Goal: Task Accomplishment & Management: Use online tool/utility

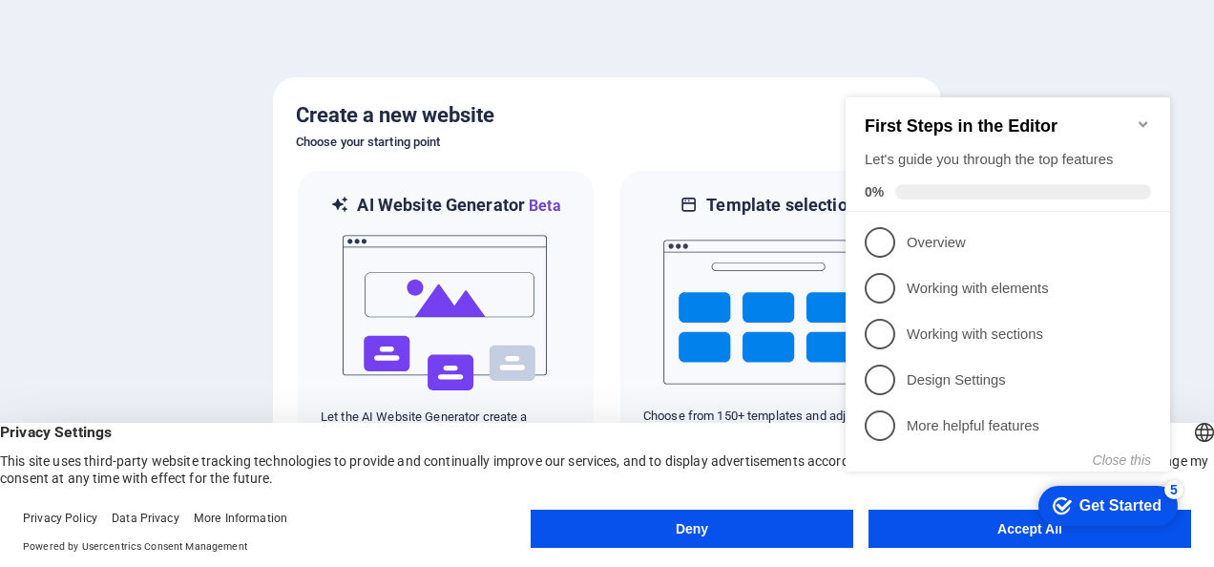
click div "checkmark Get Started 5 First Steps in the Editor Let's guide you through the t…"
click at [957, 535] on appcues-checklist "Contextual help checklist present on screen" at bounding box center [1012, 305] width 348 height 468
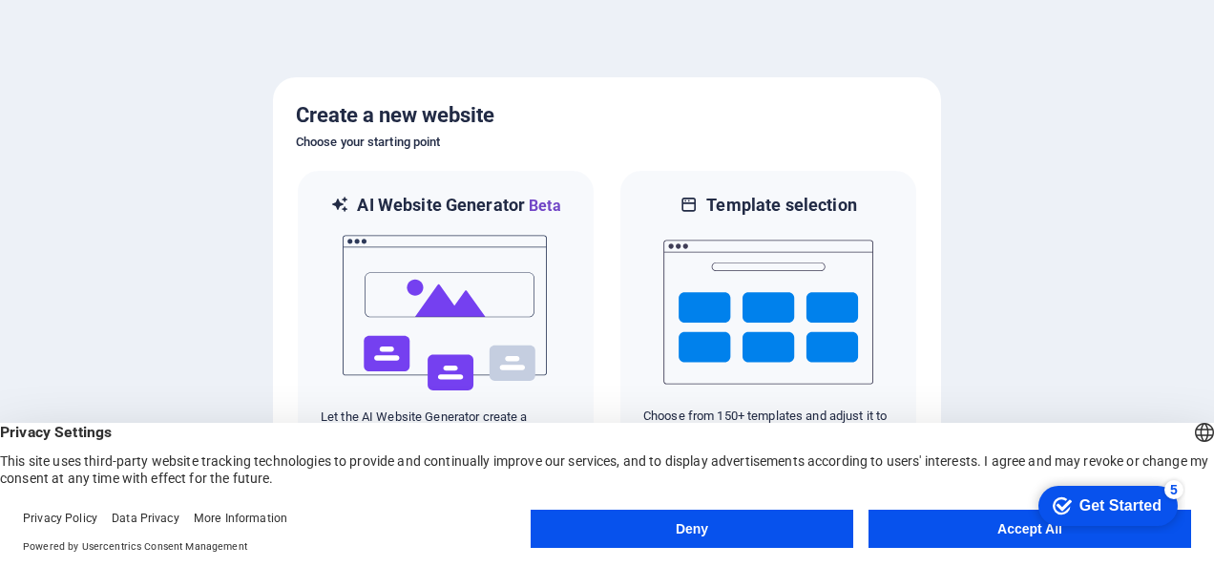
click at [973, 531] on button "Accept All" at bounding box center [1030, 529] width 323 height 38
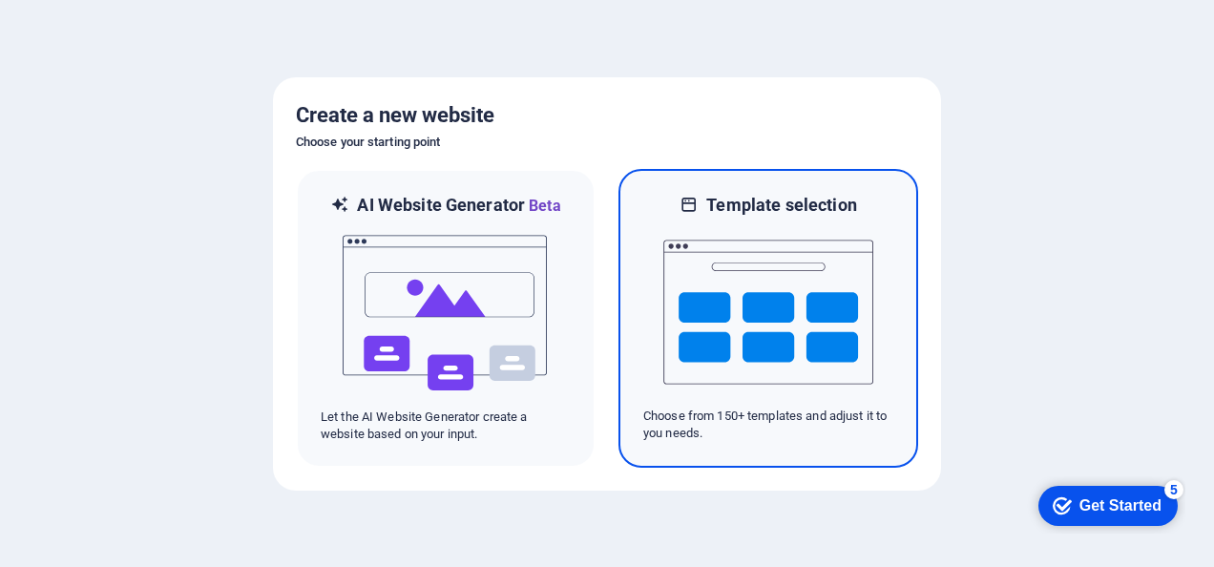
click at [723, 285] on img at bounding box center [769, 312] width 210 height 191
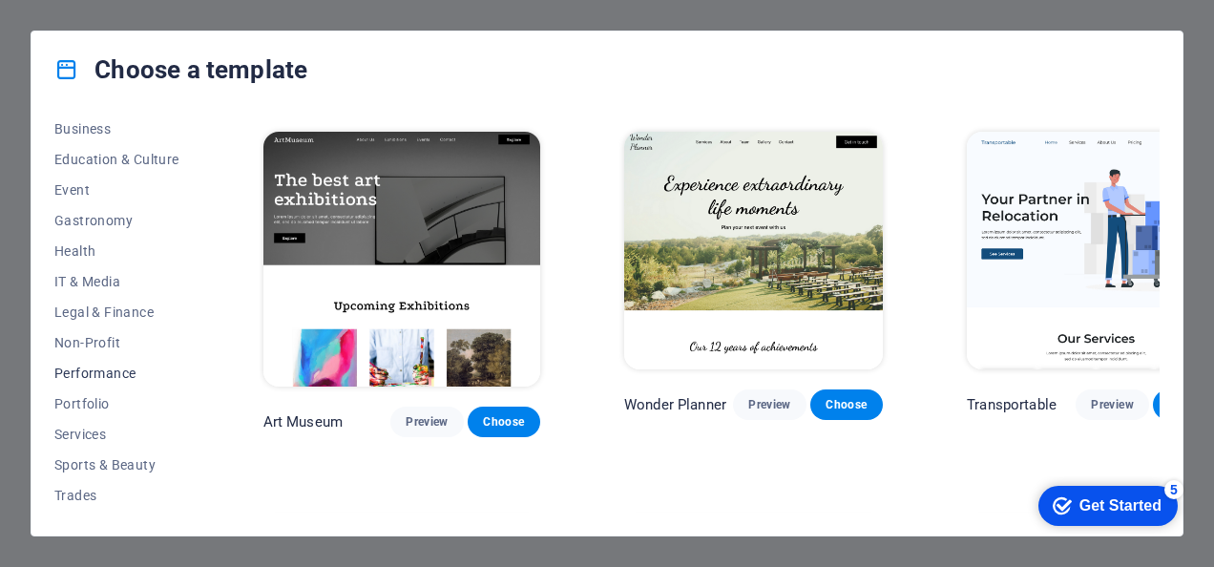
scroll to position [373, 0]
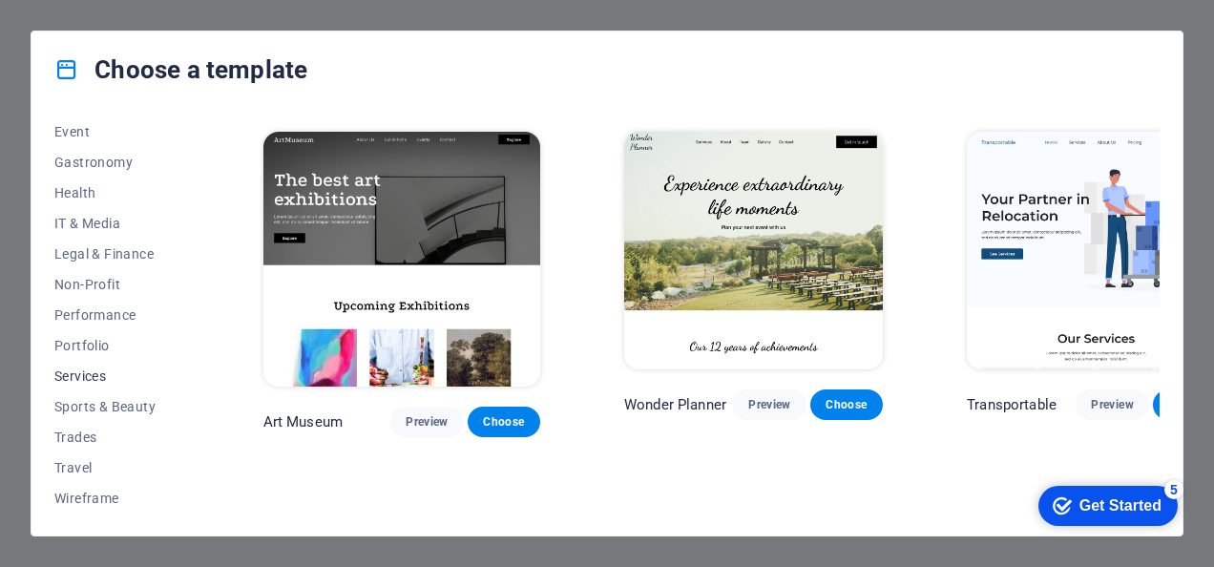
click at [105, 374] on span "Services" at bounding box center [116, 376] width 125 height 15
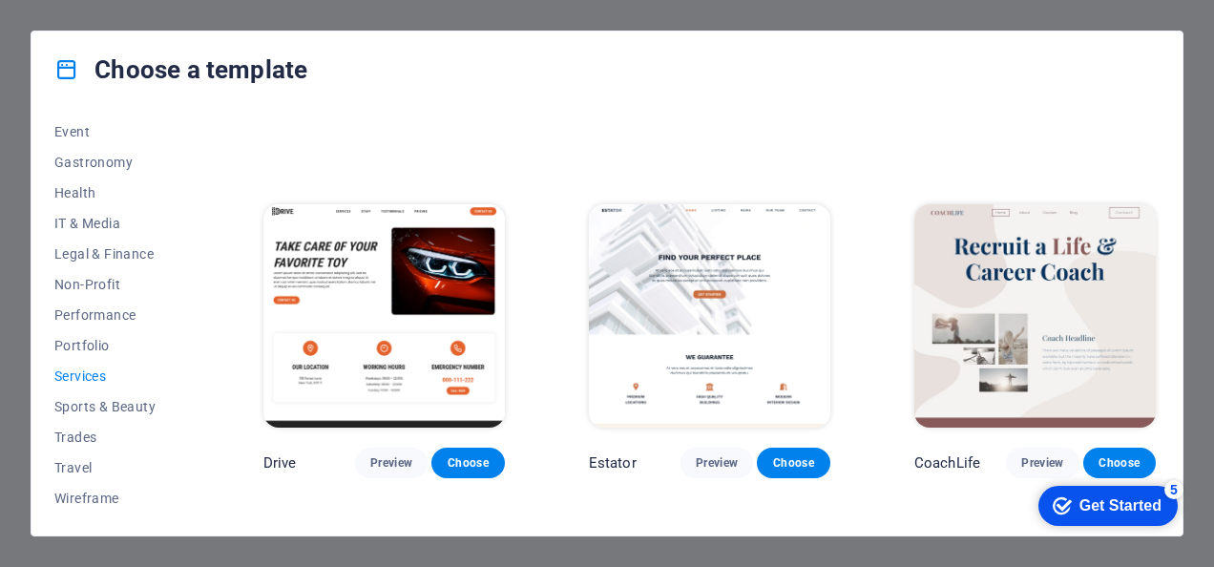
scroll to position [687, 0]
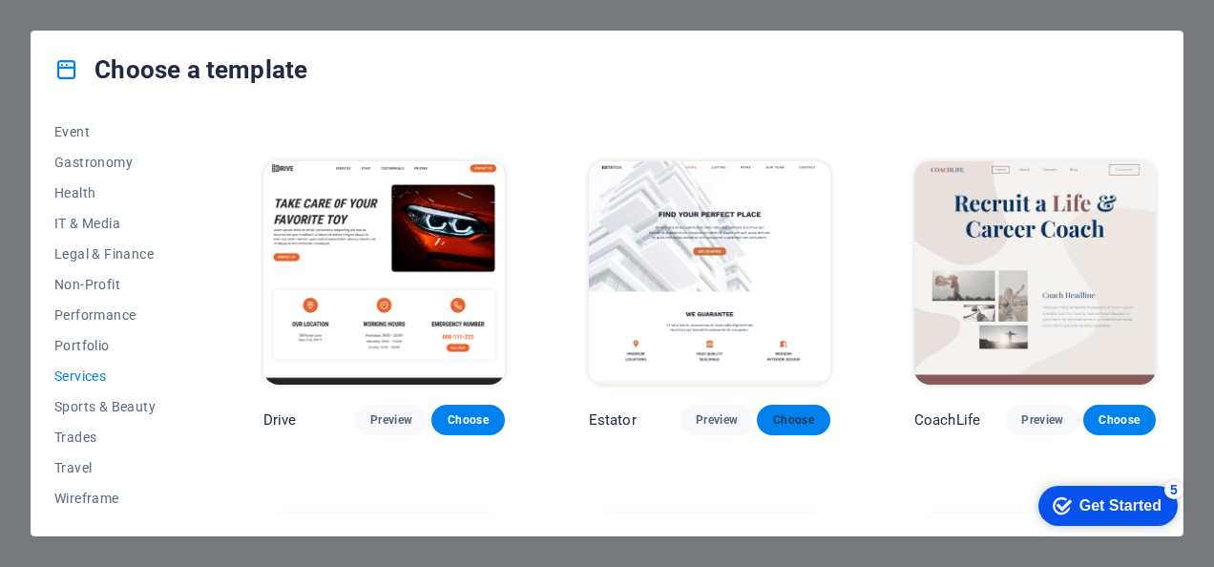
click at [795, 412] on span "Choose" at bounding box center [793, 419] width 42 height 15
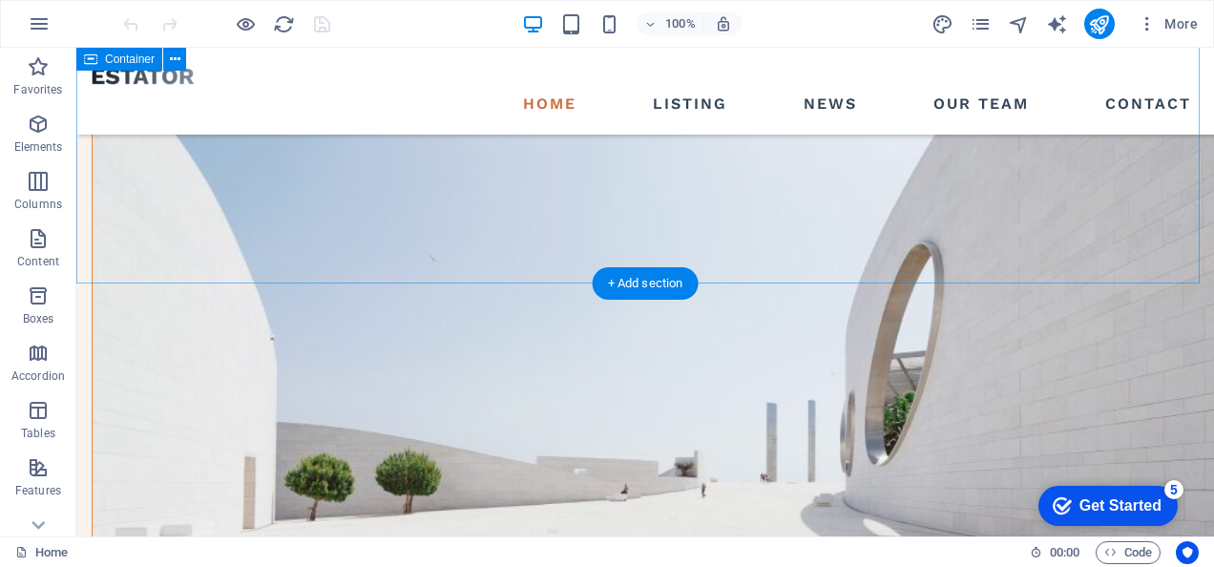
scroll to position [1822, 0]
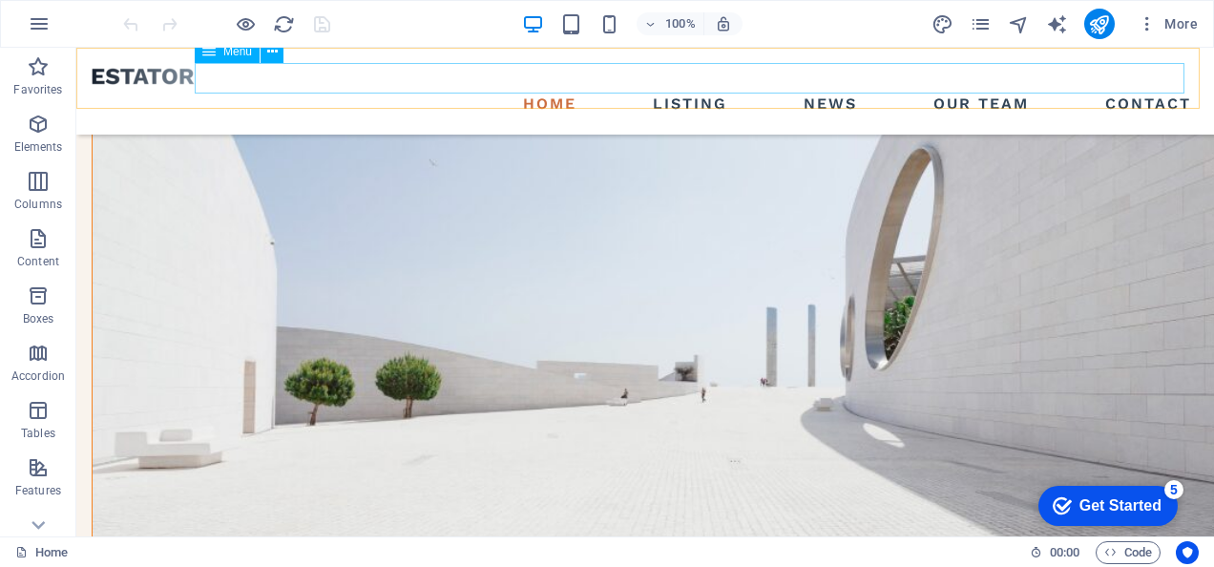
click at [685, 89] on nav "Home Listing News Our Team Contact" at bounding box center [645, 104] width 1107 height 31
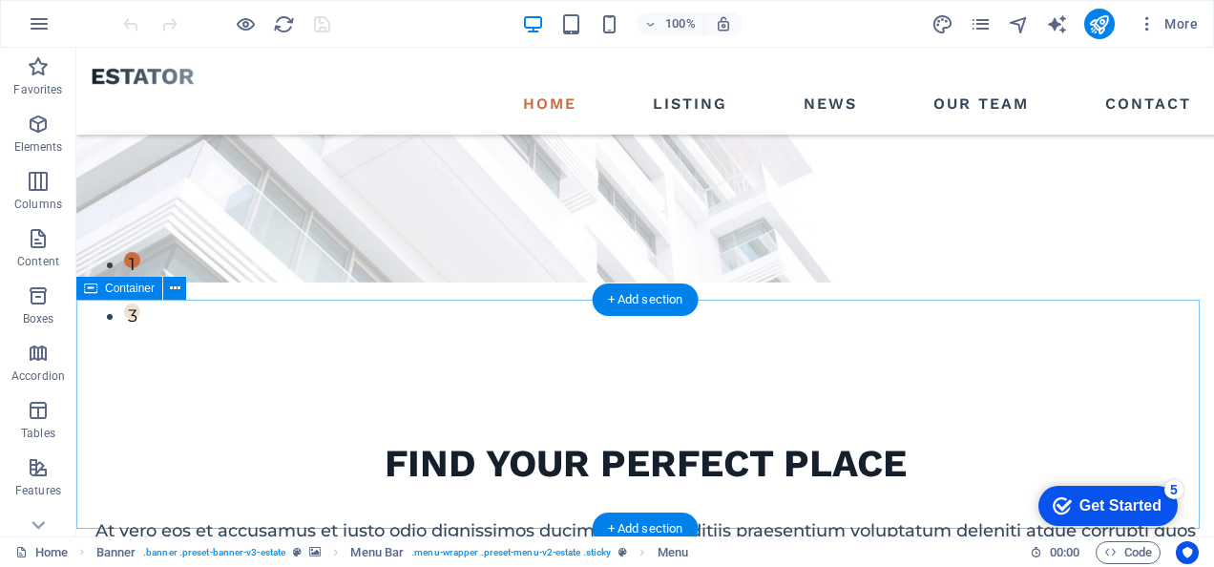
scroll to position [286, 0]
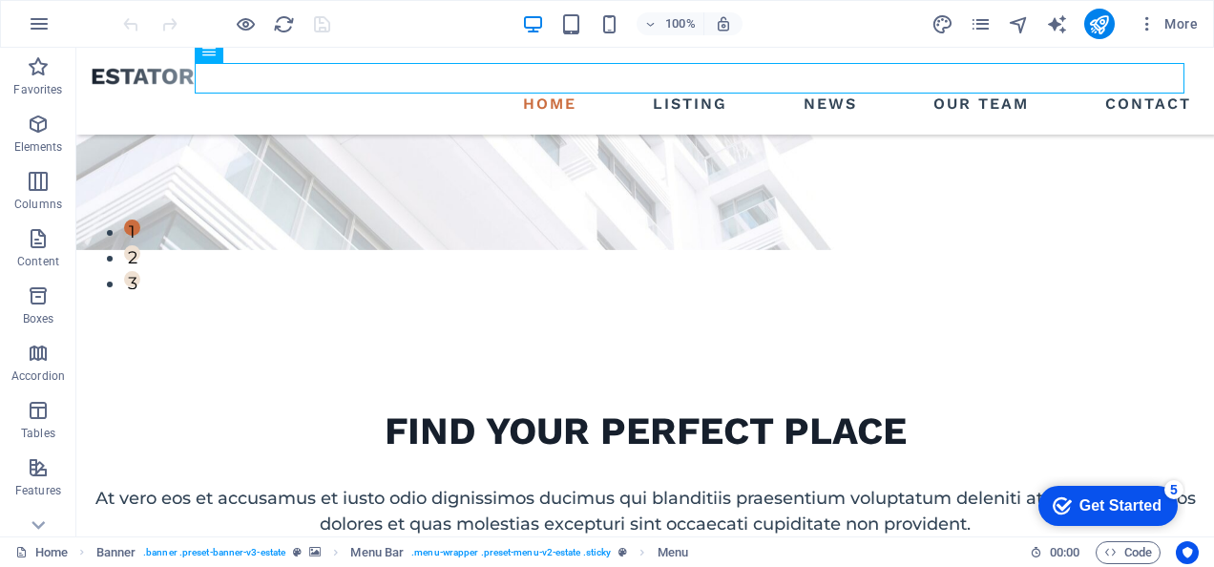
click at [1104, 504] on div "Get Started" at bounding box center [1121, 505] width 82 height 17
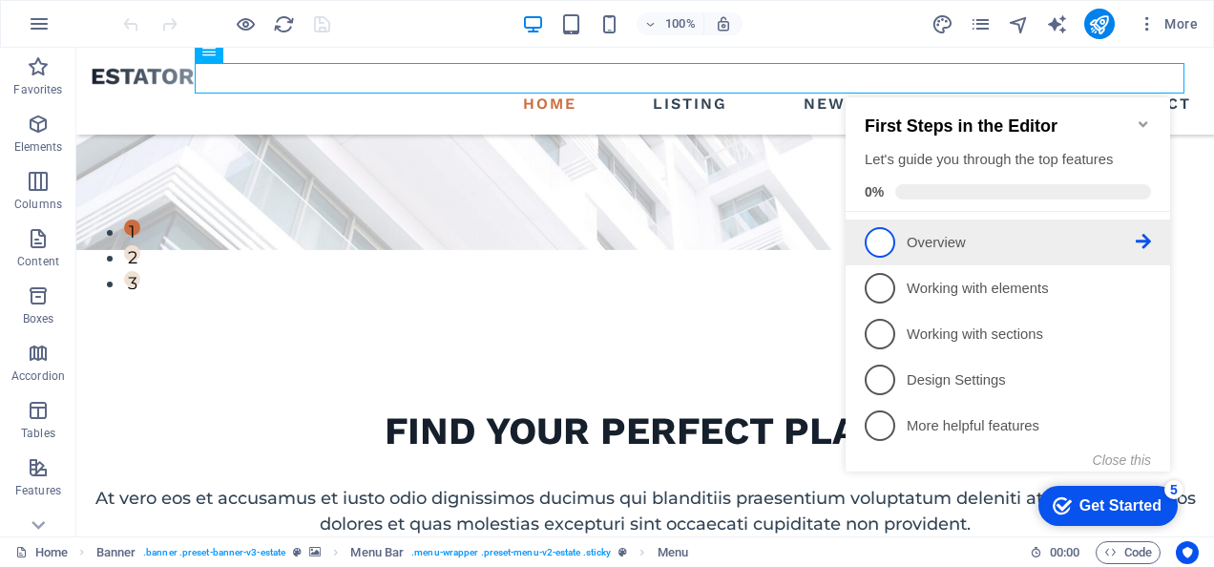
click at [882, 243] on span "1" at bounding box center [880, 242] width 31 height 31
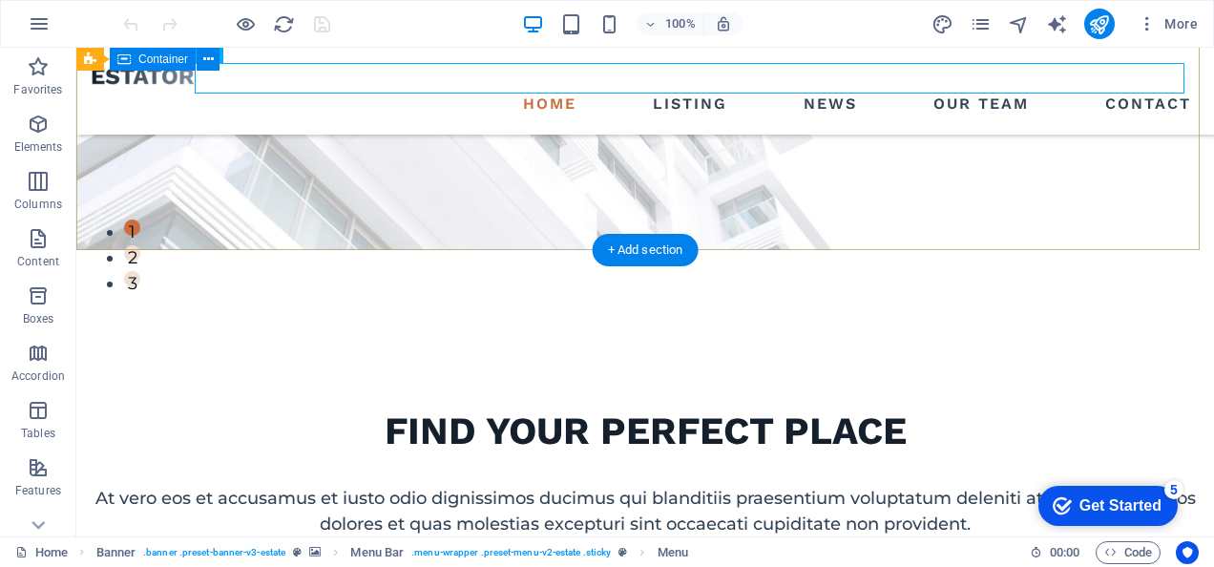
scroll to position [0, 0]
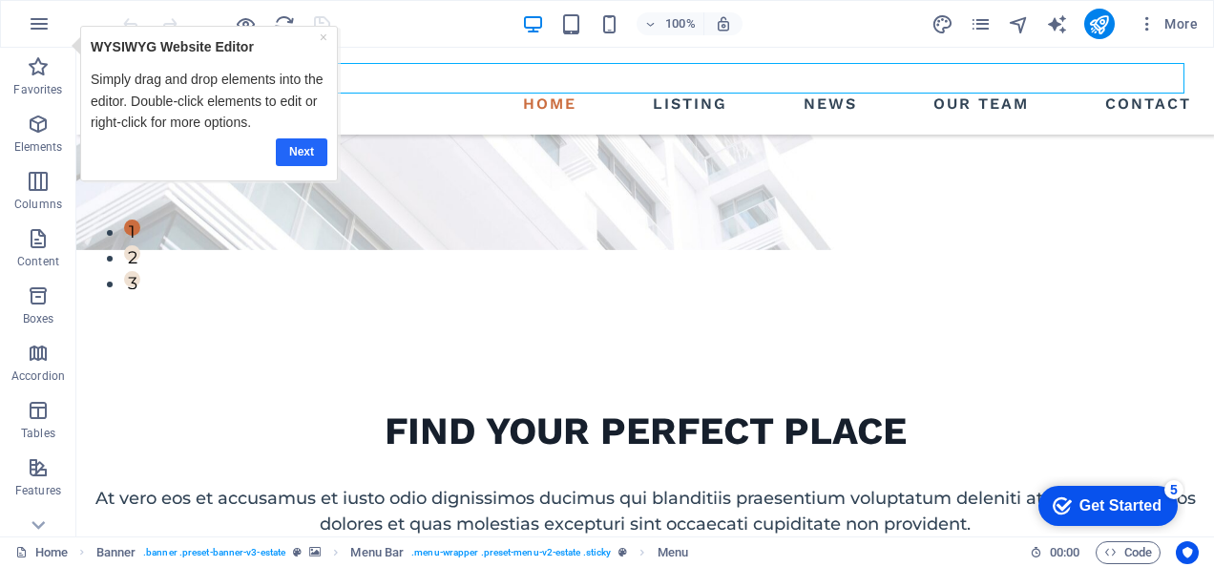
click at [295, 157] on link "Next" at bounding box center [302, 151] width 52 height 28
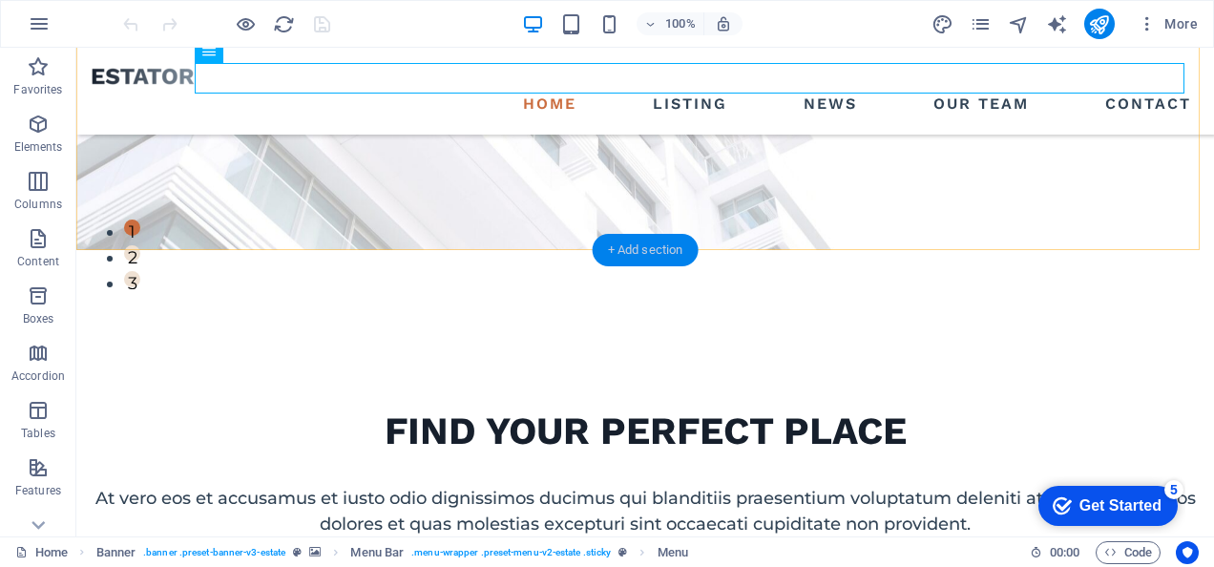
click at [664, 250] on div "+ Add section" at bounding box center [646, 250] width 106 height 32
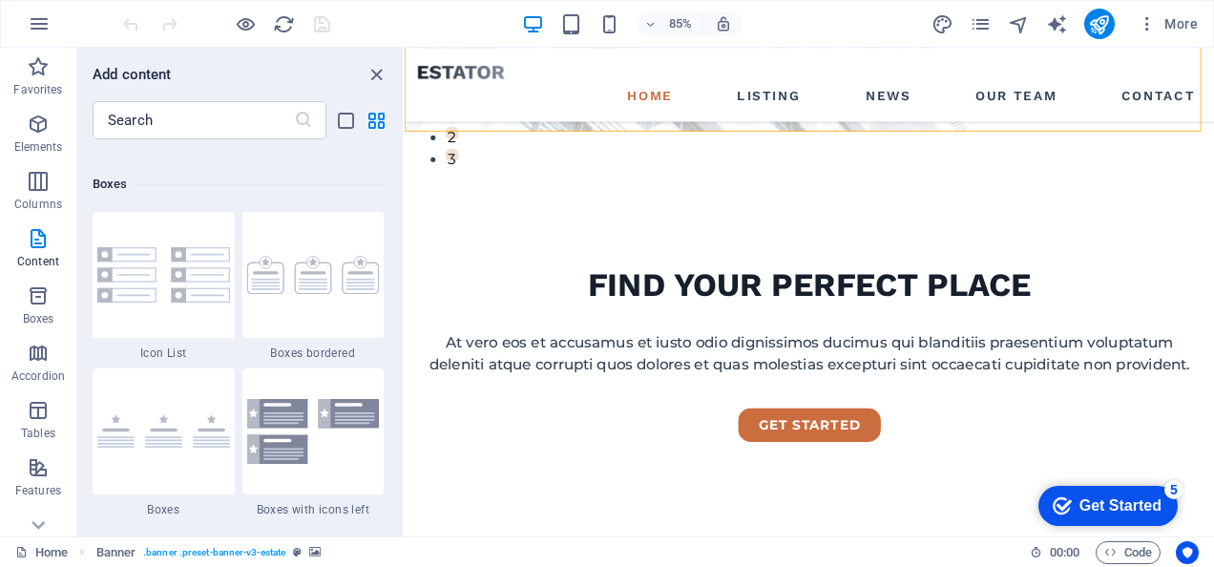
scroll to position [5250, 0]
click at [37, 355] on icon "button" at bounding box center [38, 353] width 23 height 23
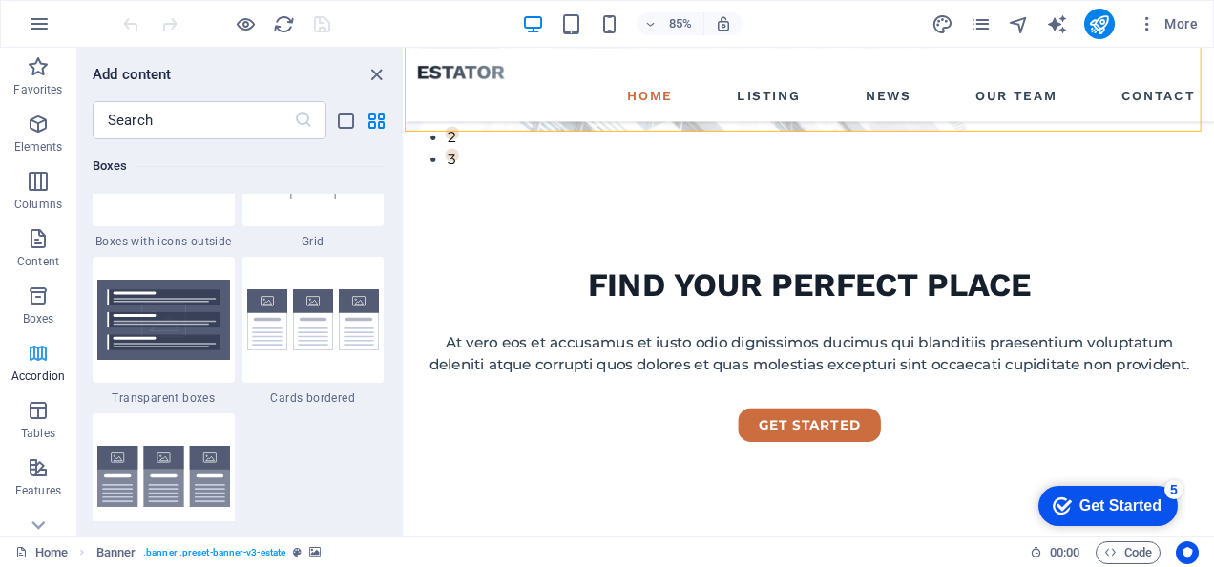
scroll to position [6096, 0]
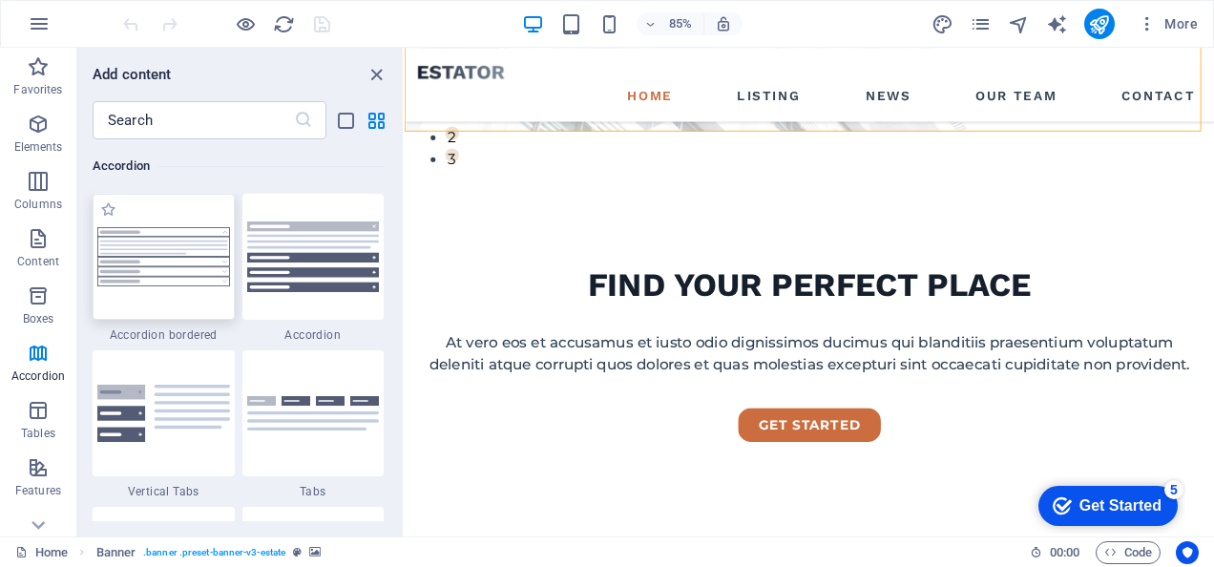
click at [175, 275] on img at bounding box center [163, 256] width 133 height 59
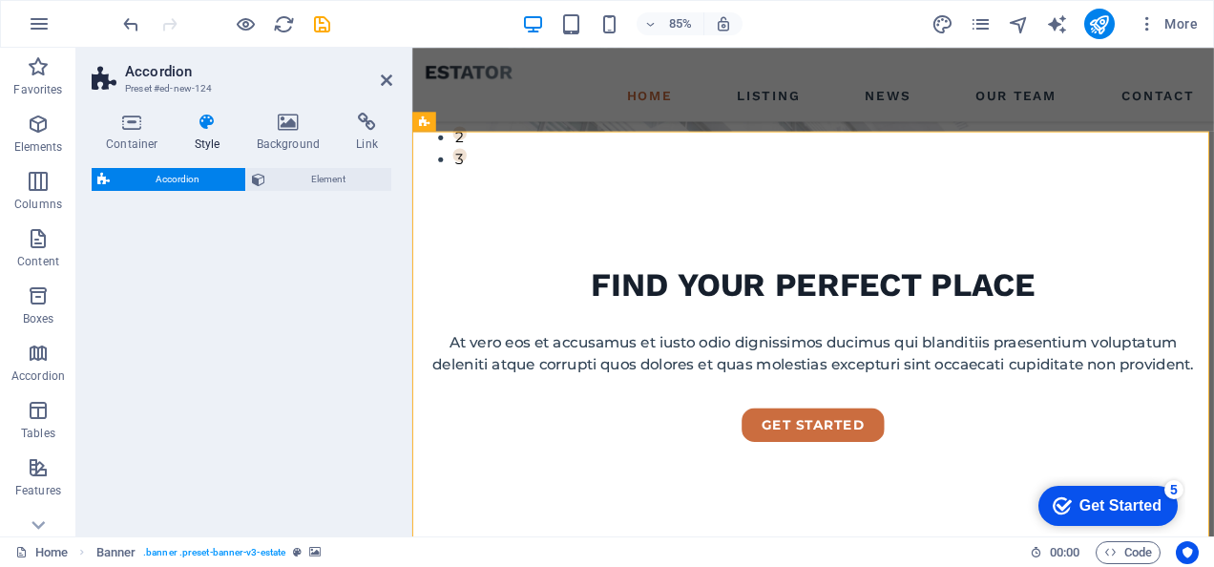
select select "rem"
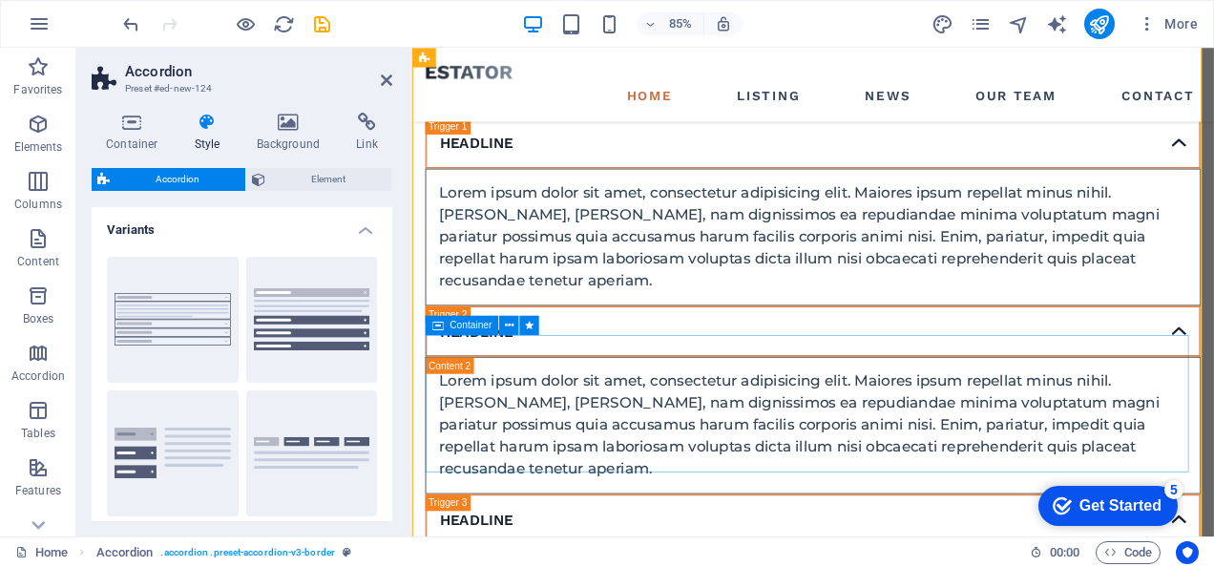
scroll to position [477, 0]
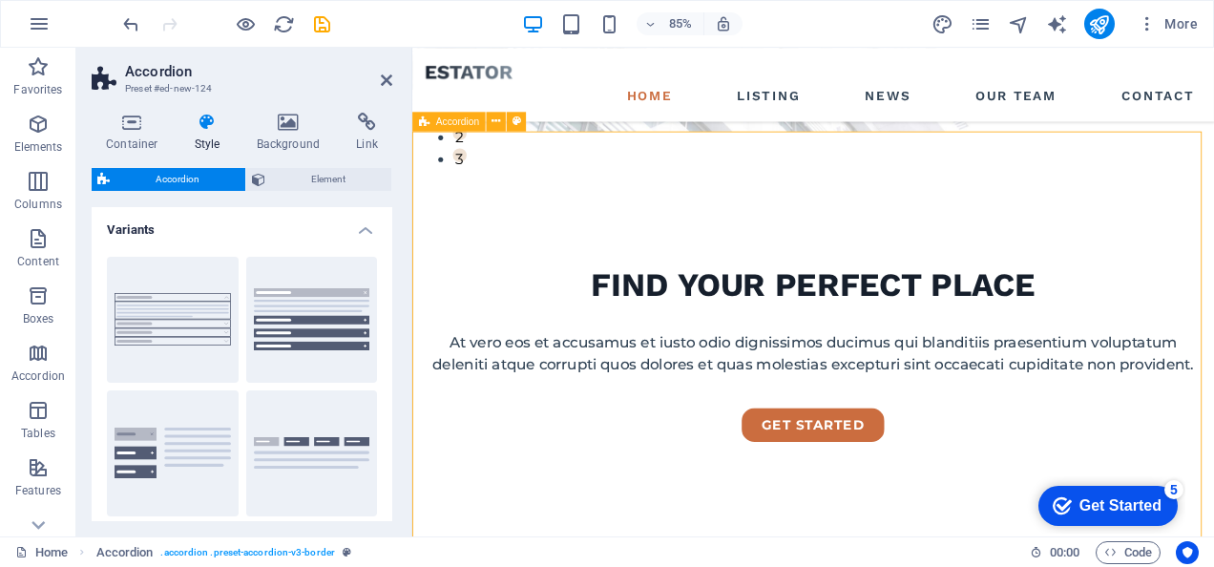
click at [483, 121] on div "Accordion" at bounding box center [449, 121] width 74 height 19
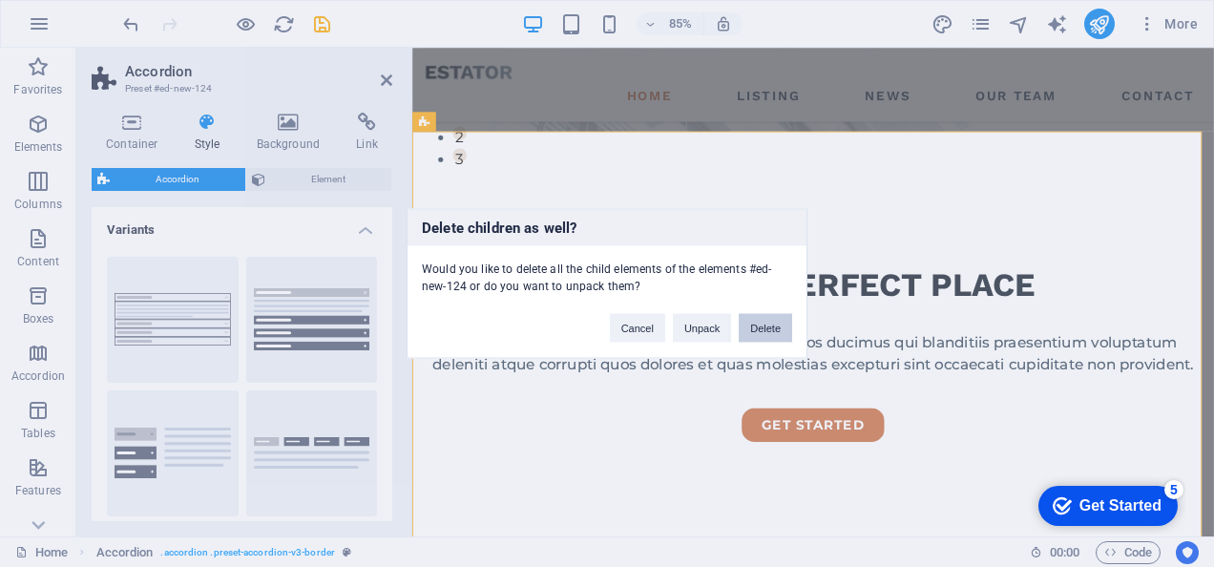
click at [764, 320] on button "Delete" at bounding box center [765, 328] width 53 height 29
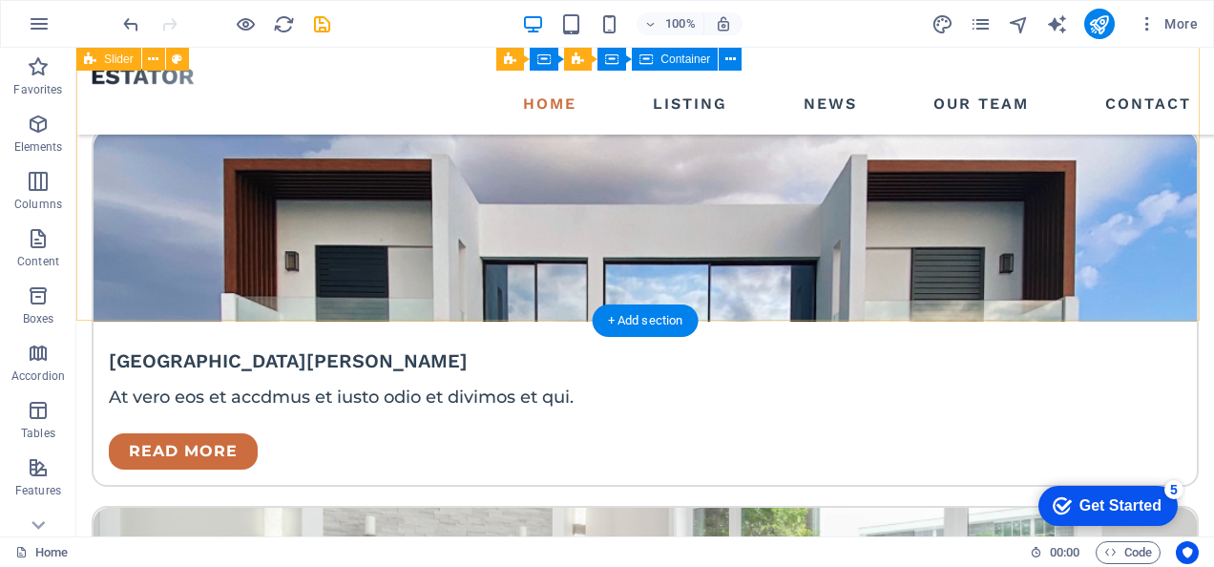
scroll to position [4201, 0]
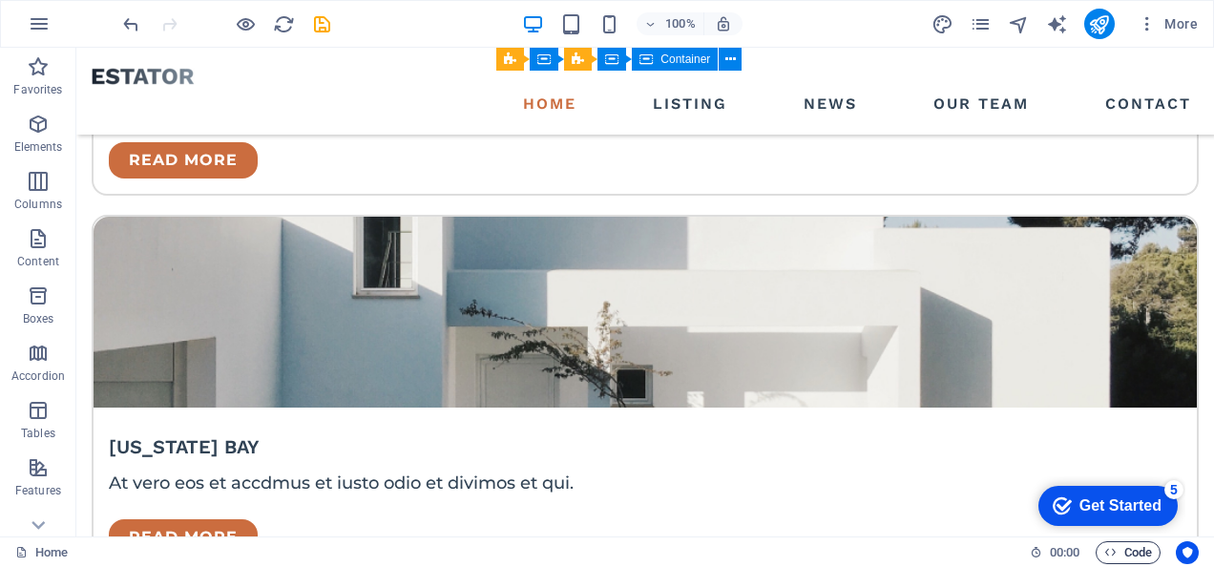
click at [1124, 556] on span "Code" at bounding box center [1129, 552] width 48 height 23
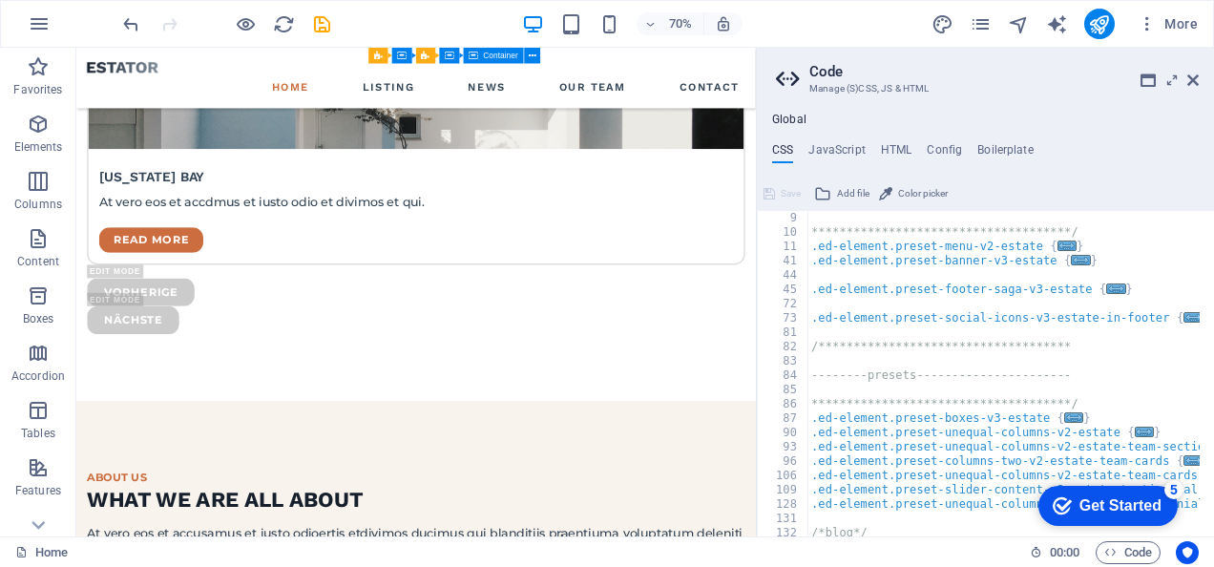
scroll to position [0, 0]
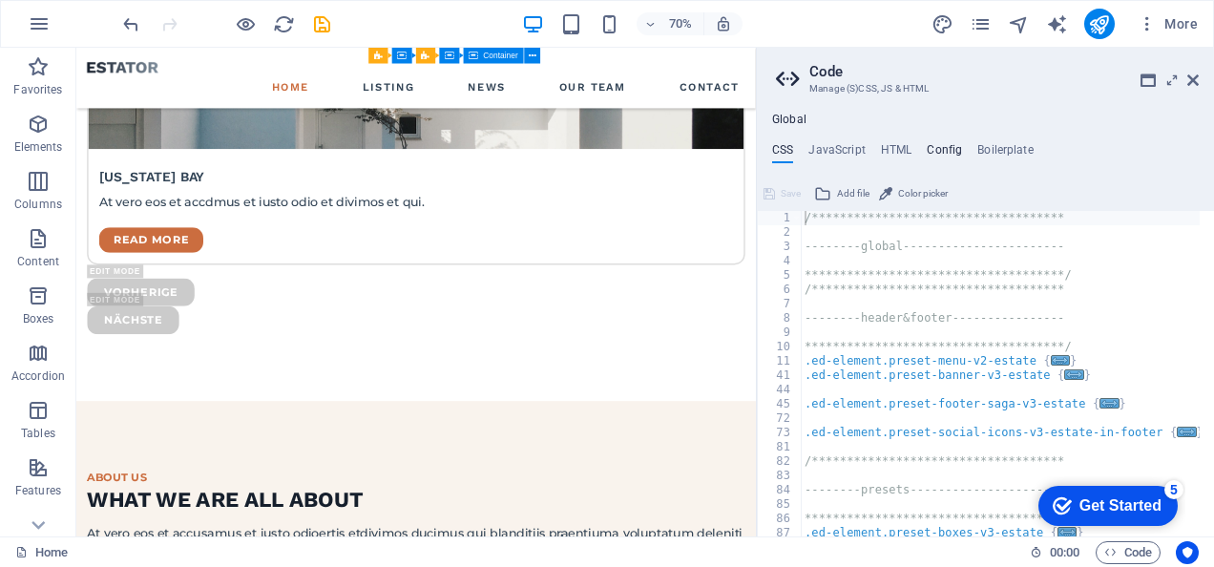
click at [938, 150] on h4 "Config" at bounding box center [944, 153] width 35 height 21
type textarea "$text-color: #314355;"
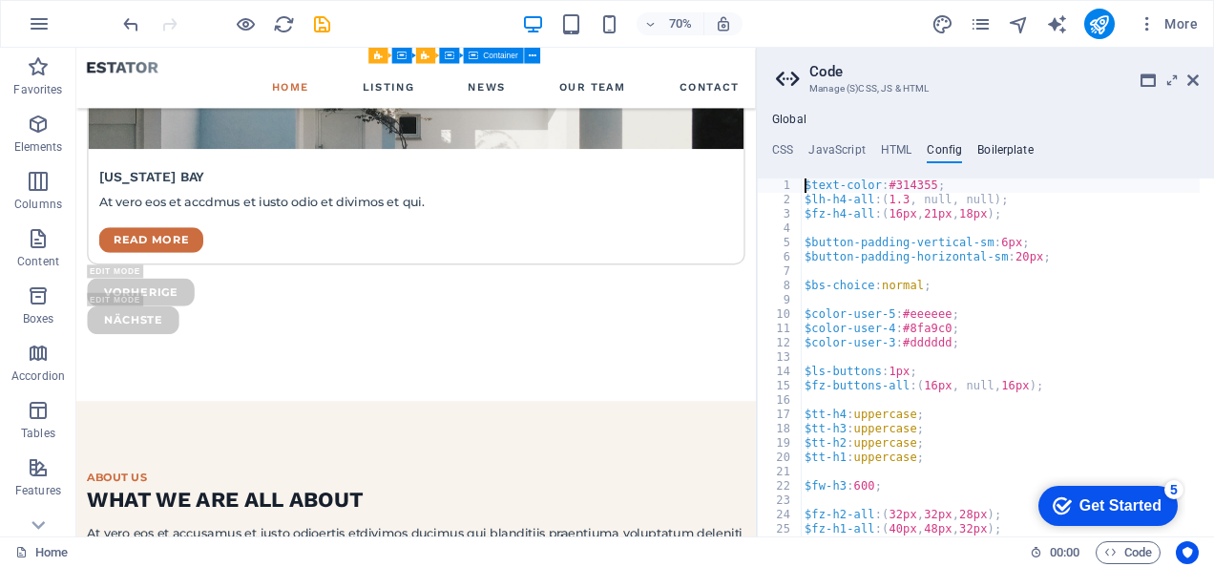
click at [1002, 148] on h4 "Boilerplate" at bounding box center [1006, 153] width 56 height 21
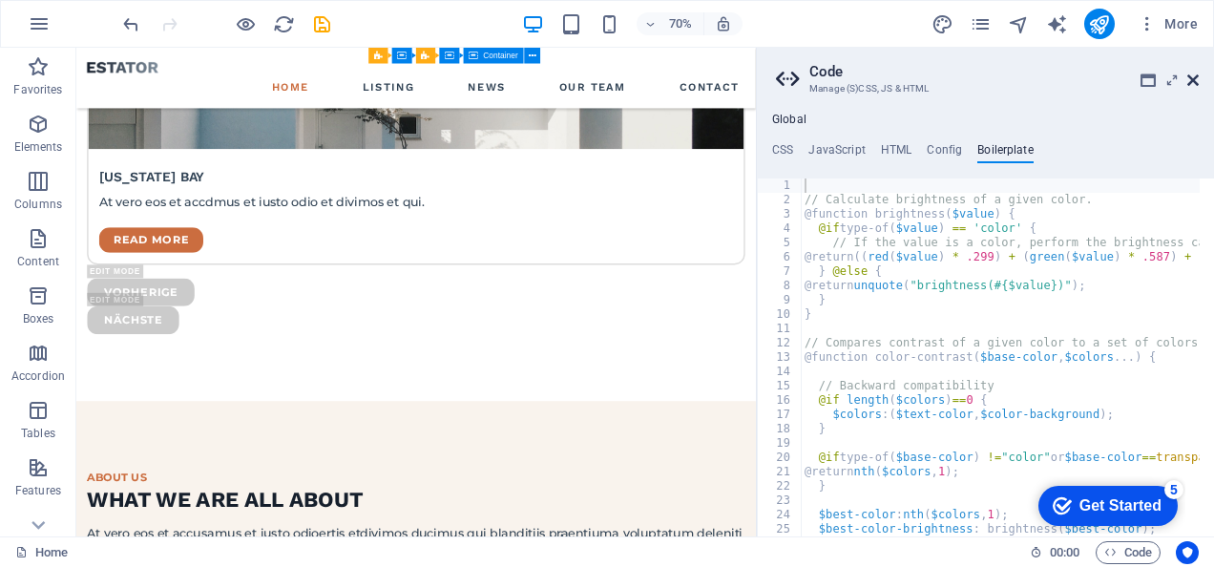
click at [1197, 79] on icon at bounding box center [1193, 80] width 11 height 15
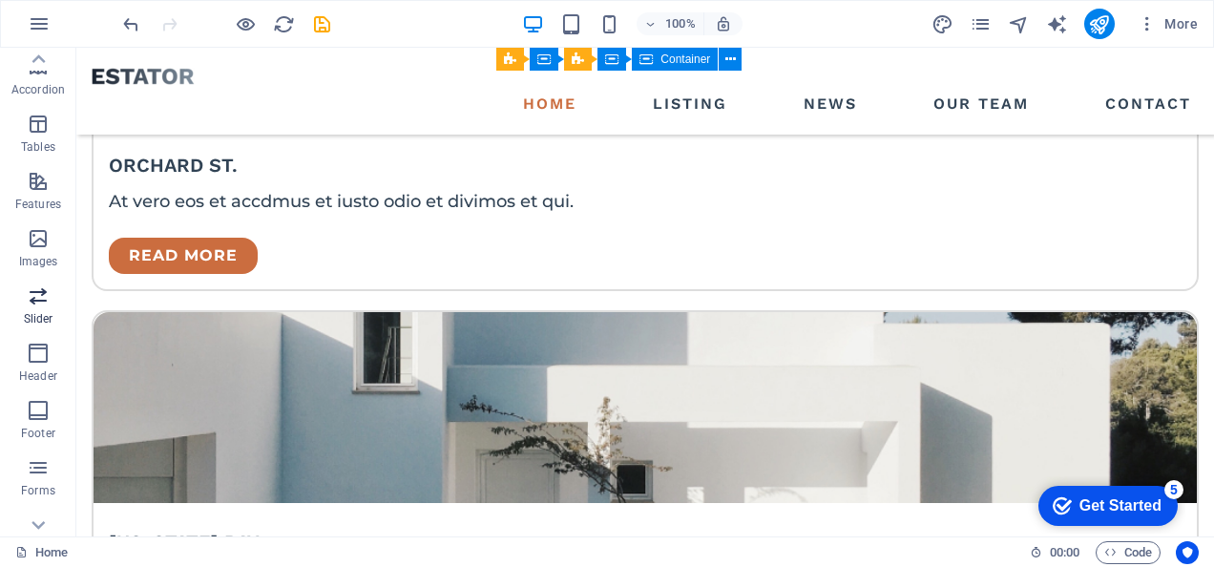
scroll to position [370, 0]
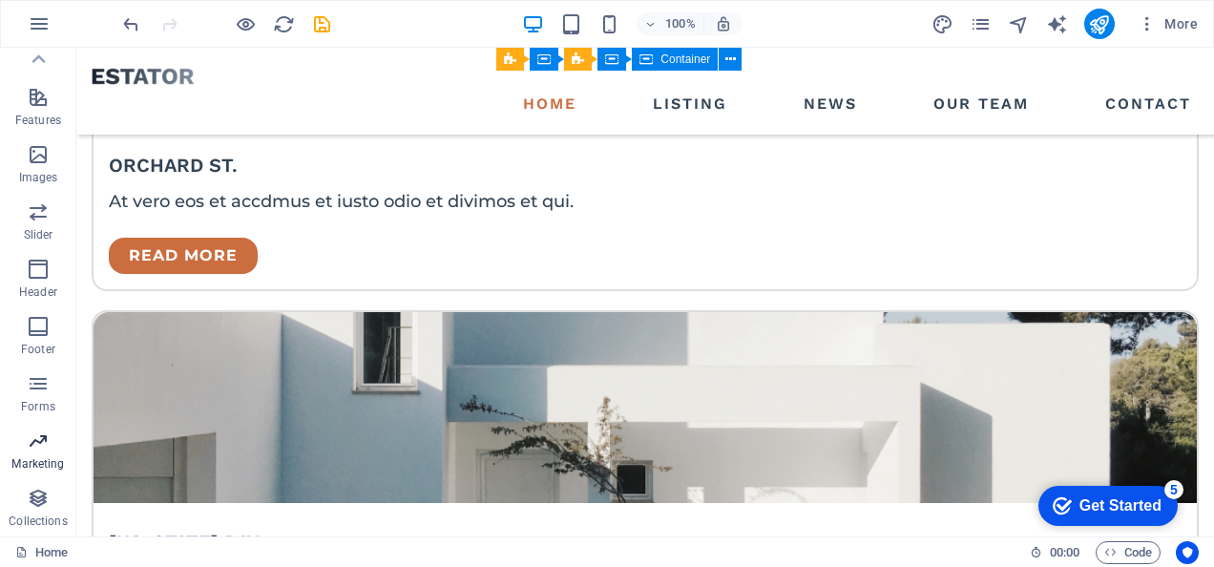
click at [44, 450] on icon "button" at bounding box center [38, 441] width 23 height 23
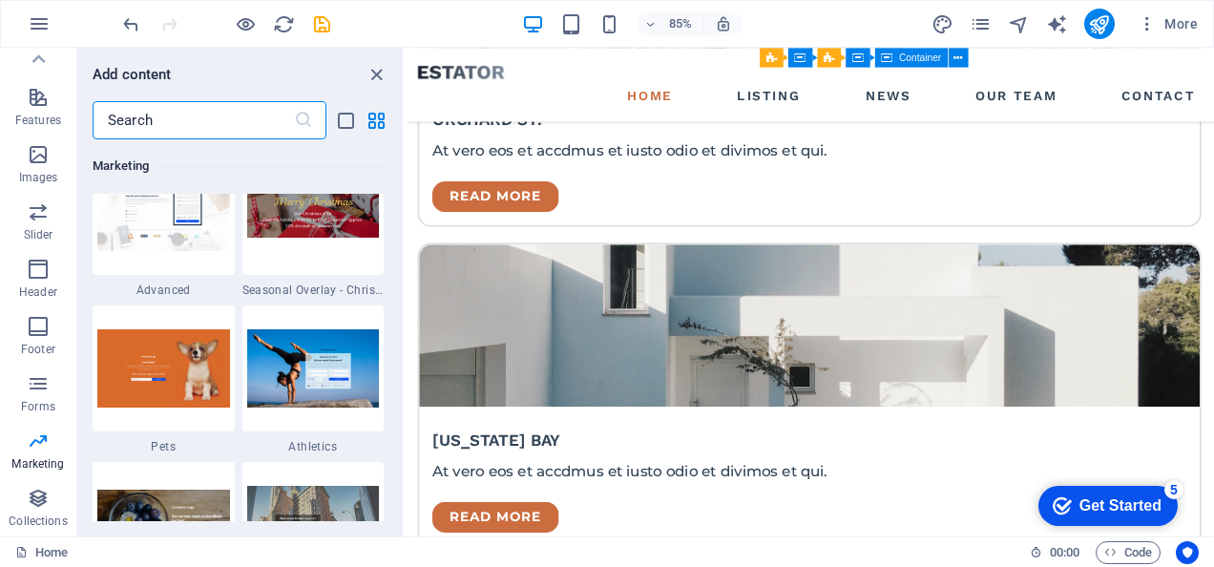
scroll to position [16220, 0]
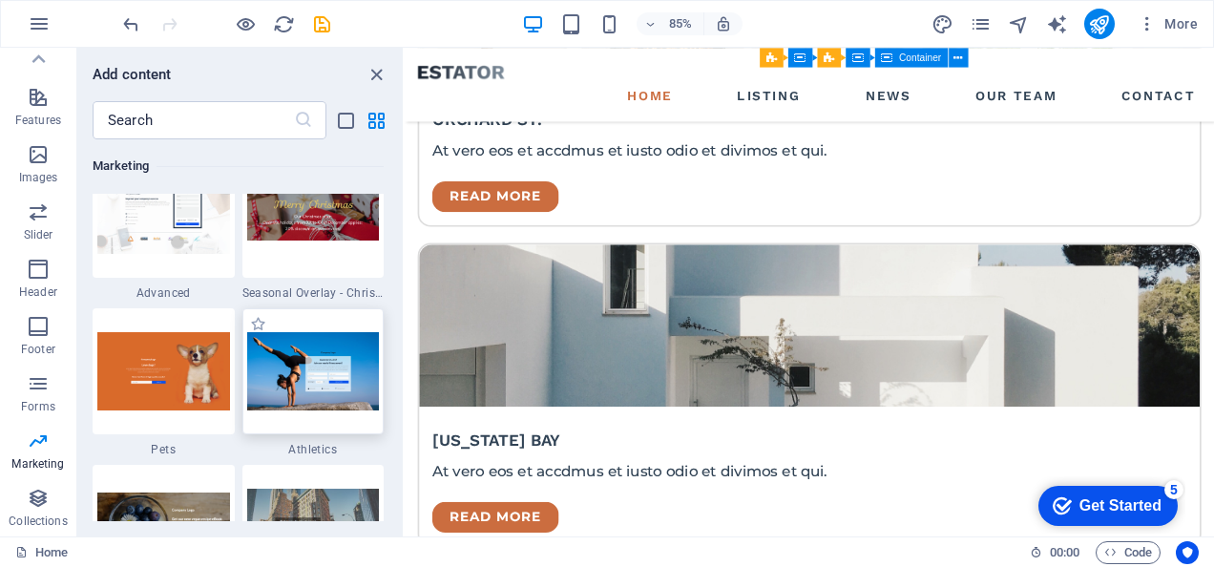
click at [336, 399] on img at bounding box center [313, 370] width 133 height 77
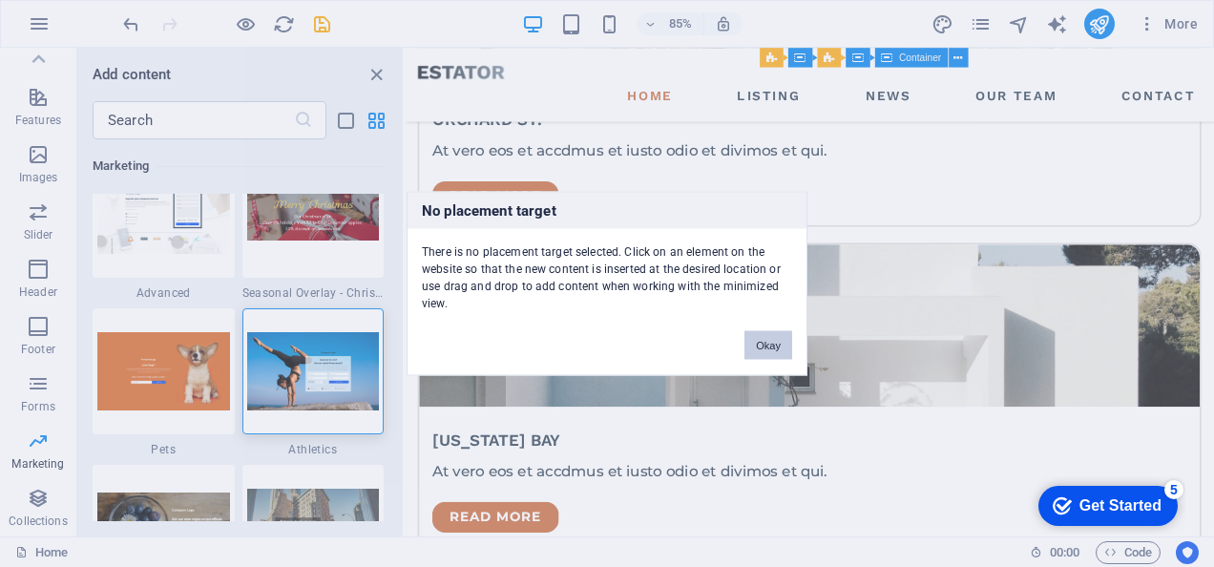
click at [783, 342] on button "Okay" at bounding box center [769, 345] width 48 height 29
